Goal: Transaction & Acquisition: Purchase product/service

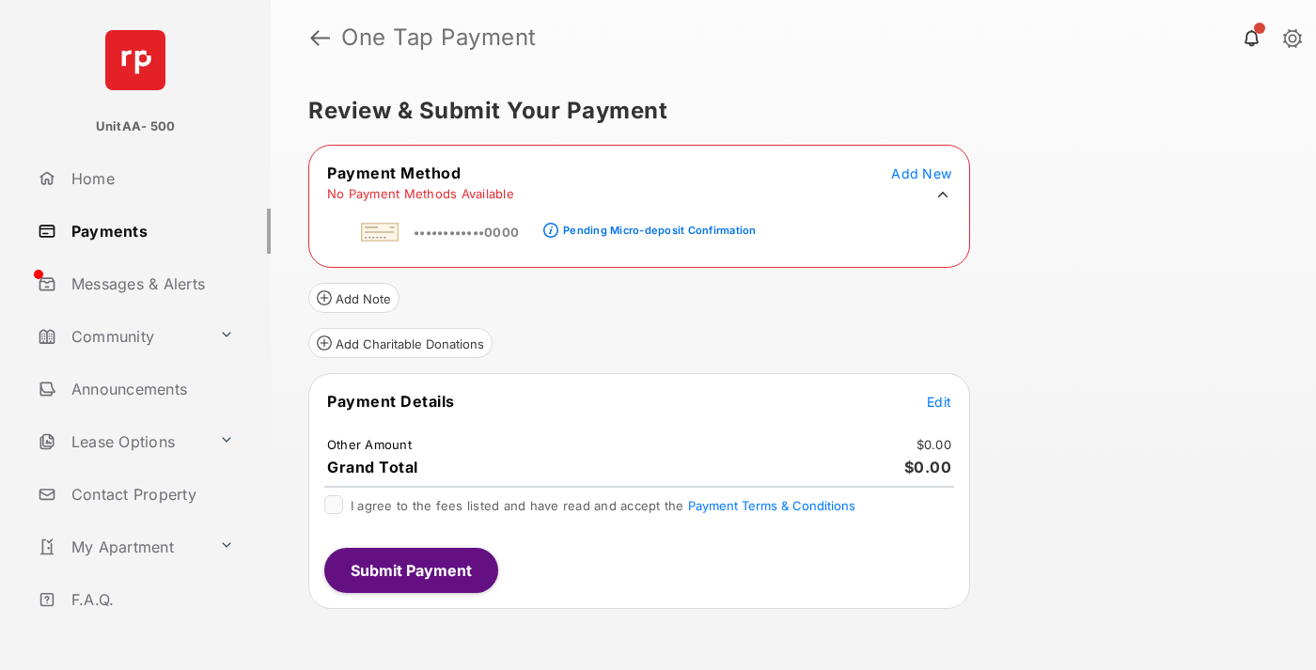
click at [656, 225] on div "Pending Micro-deposit Confirmation" at bounding box center [659, 230] width 193 height 13
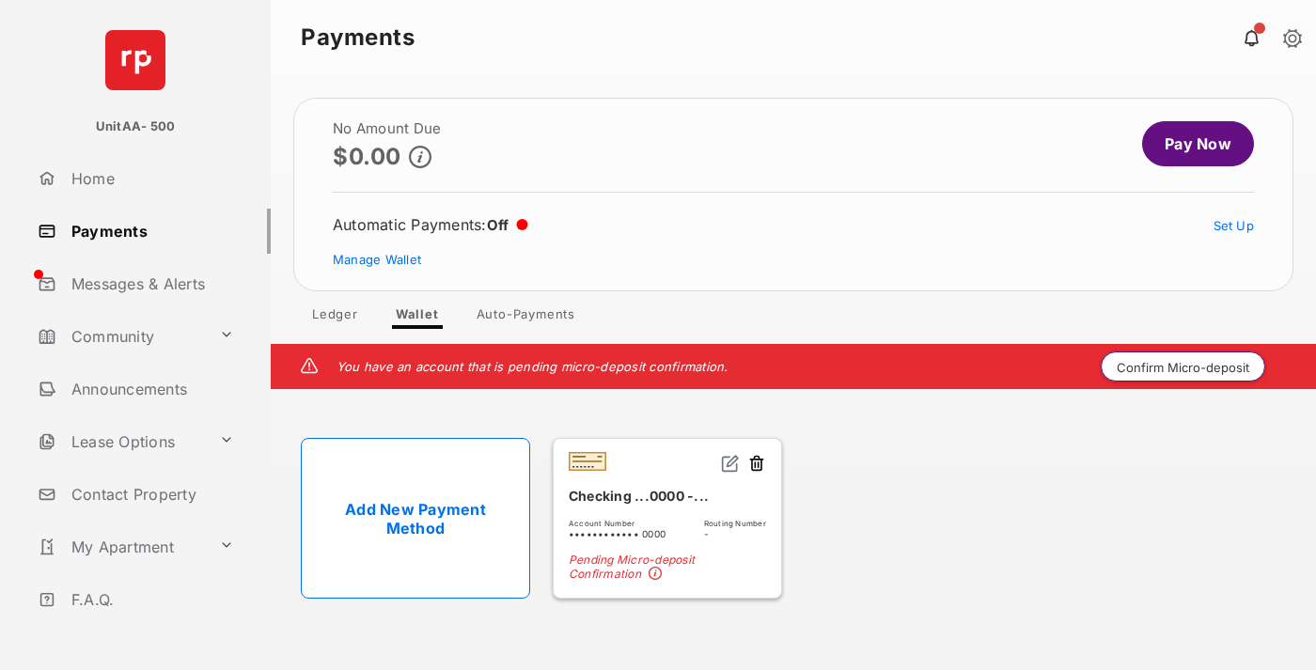
click at [1183, 367] on button "Confirm Micro-deposit" at bounding box center [1183, 366] width 164 height 30
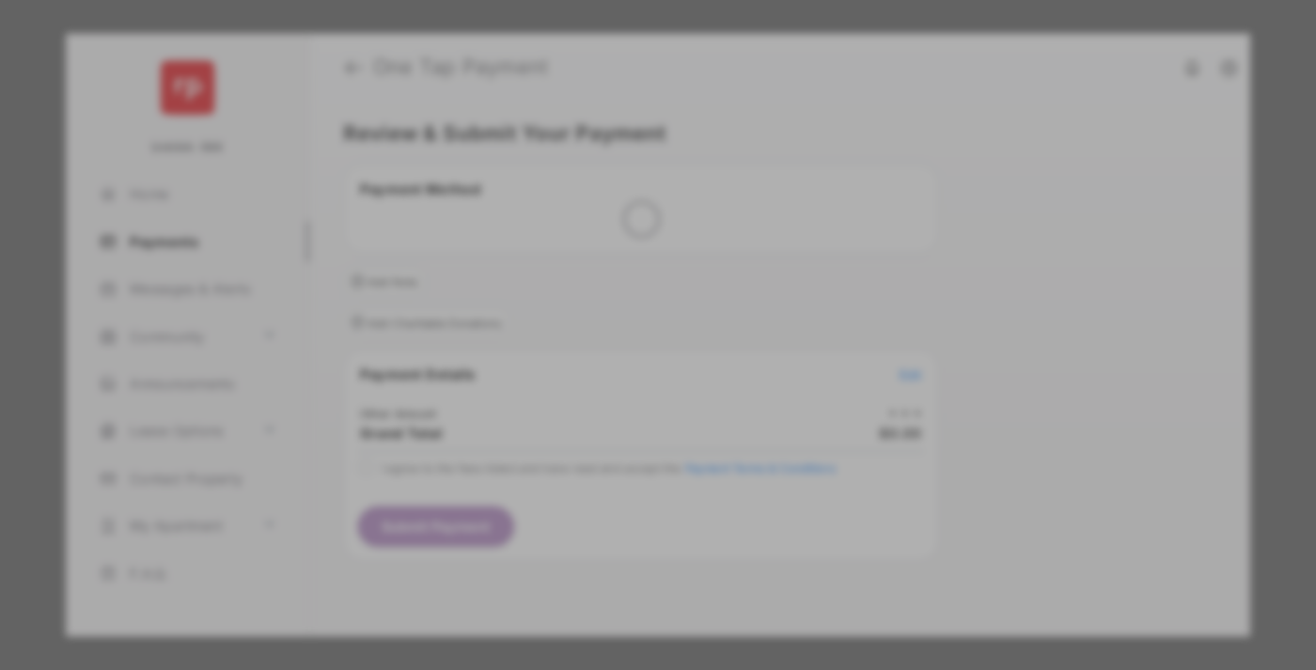
click at [623, 304] on div "Other Amount" at bounding box center [623, 319] width 305 height 32
type input "****"
click at [594, 475] on button "Save" at bounding box center [594, 497] width 94 height 45
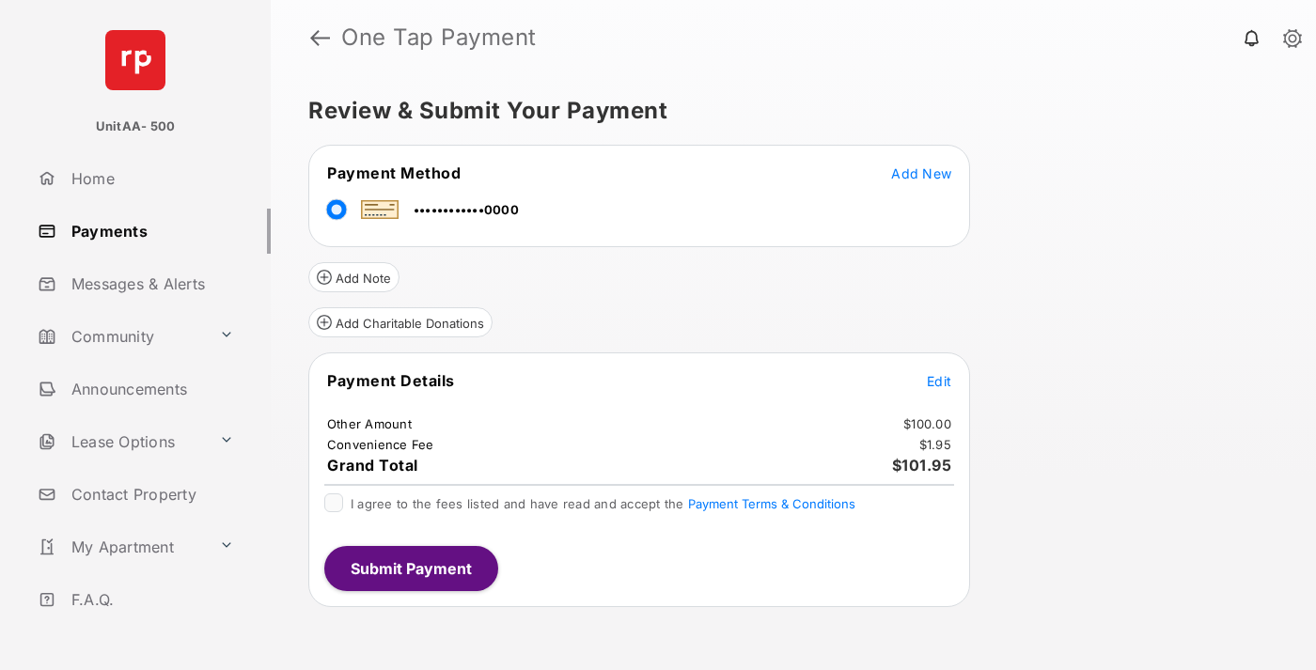
click at [939, 381] on span "Edit" at bounding box center [939, 381] width 24 height 16
click at [410, 568] on button "Submit Payment" at bounding box center [411, 568] width 174 height 45
